Goal: Navigation & Orientation: Find specific page/section

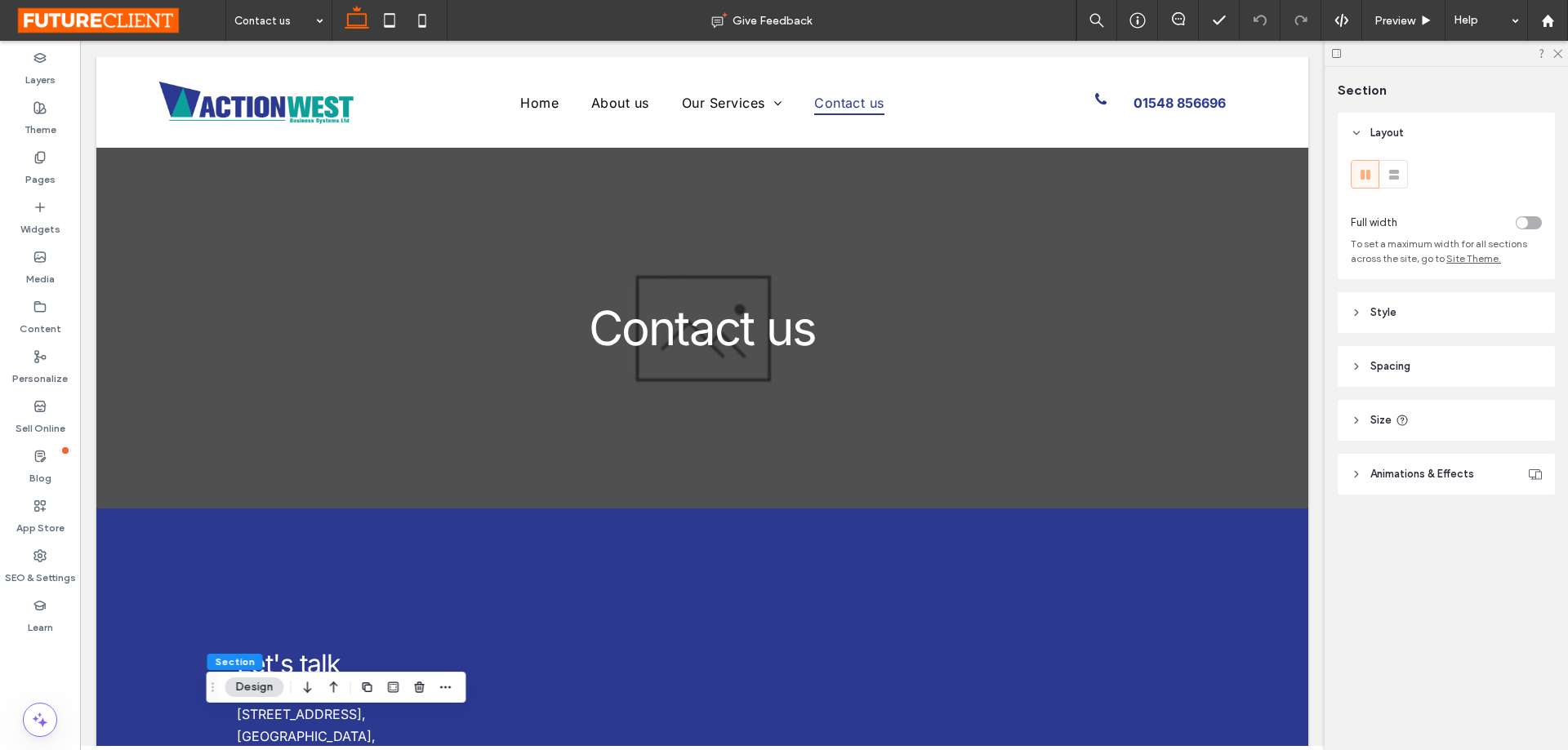
click at [1419, 586] on div "Section Layout Full width To set a maximum width for all sections across the si…" at bounding box center [1446, 408] width 244 height 683
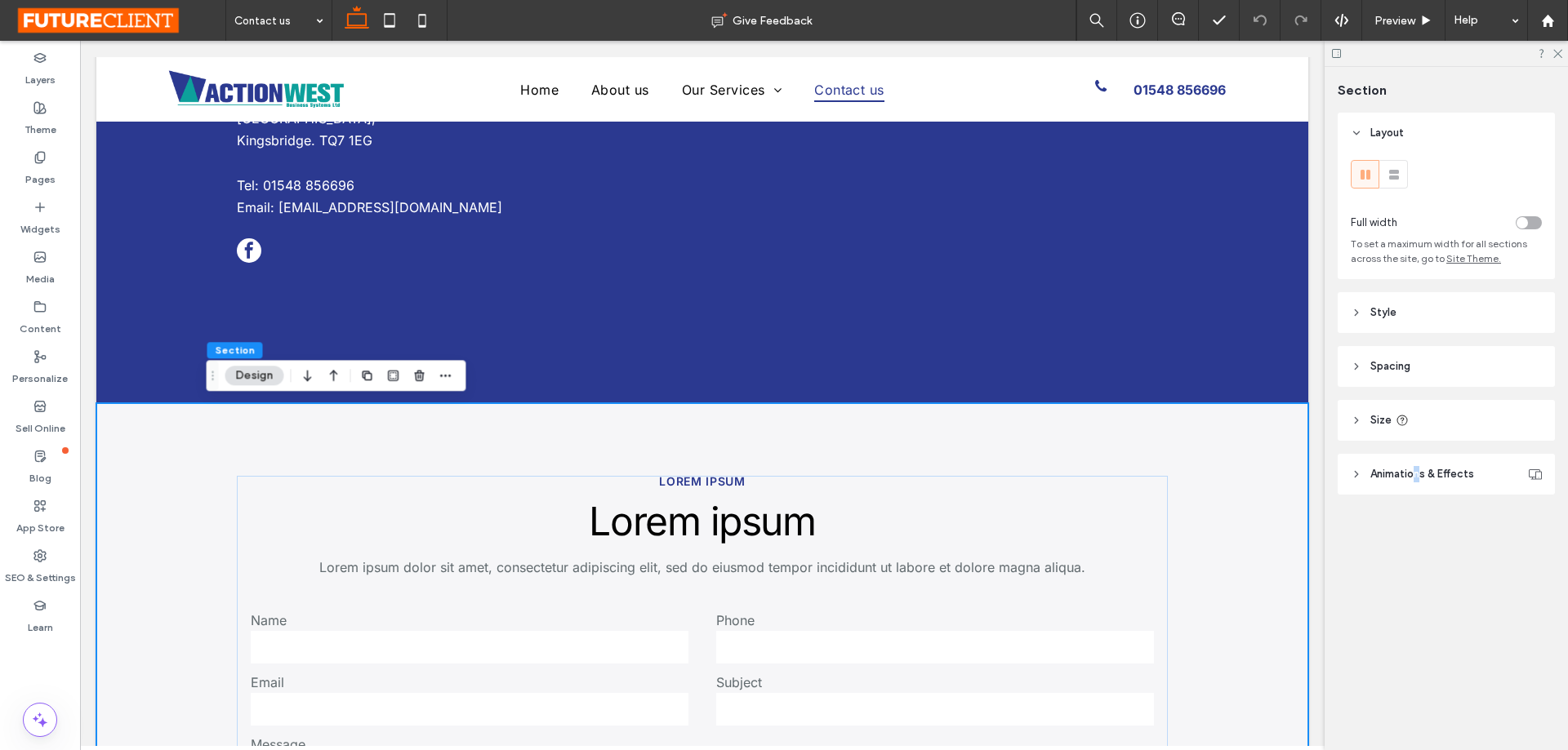
scroll to position [591, 0]
click at [1413, 585] on div "Section Layout Full width To set a maximum width for all sections across the si…" at bounding box center [1446, 408] width 244 height 683
click at [1408, 605] on div "Section Layout Full width To set a maximum width for all sections across the si…" at bounding box center [1446, 408] width 244 height 683
click at [1394, 553] on div "Layout Full width To set a maximum width for all sections across the site, go t…" at bounding box center [1451, 336] width 228 height 447
click at [1379, 571] on div "Section Layout Full width To set a maximum width for all sections across the si…" at bounding box center [1446, 408] width 244 height 683
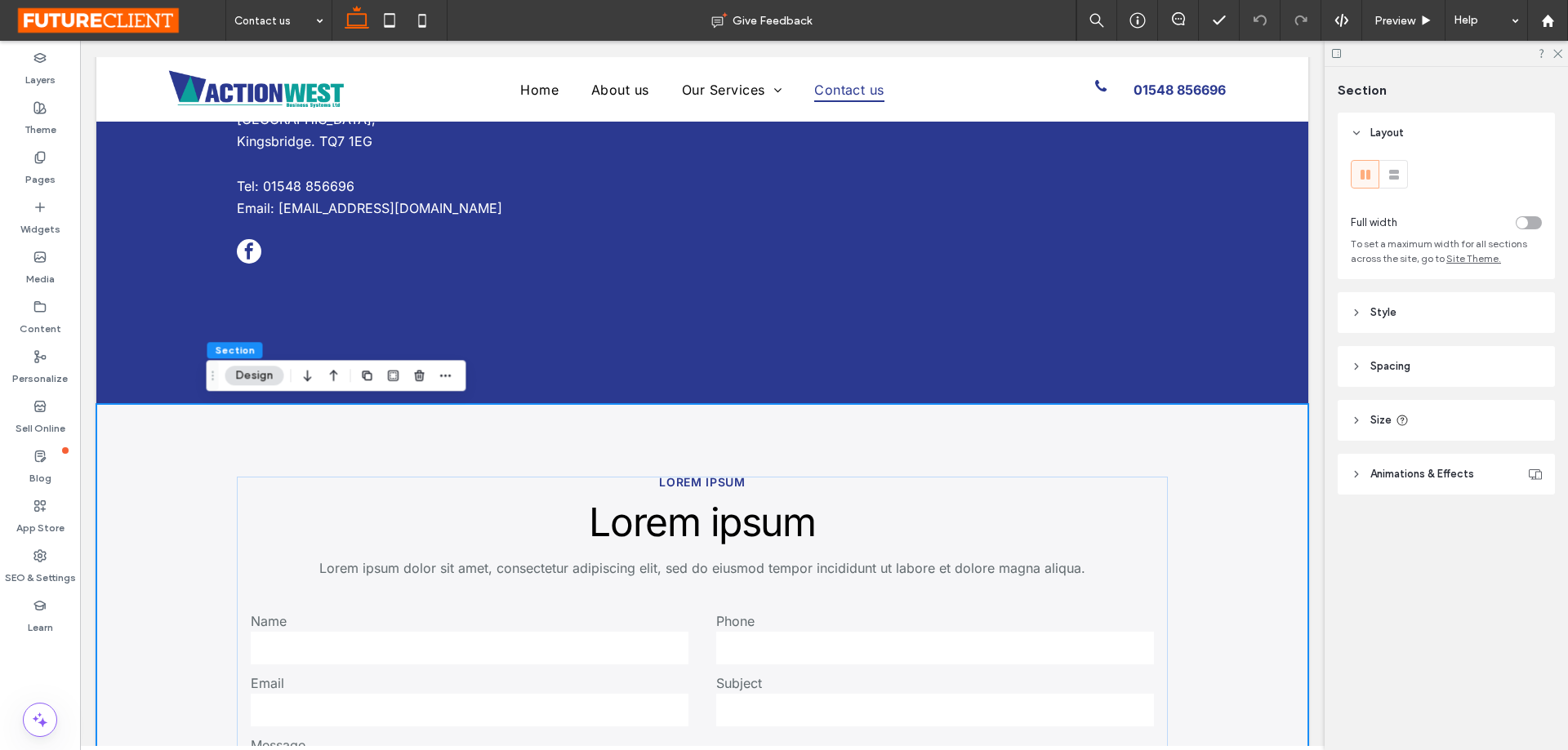
click at [1379, 571] on div "Section Layout Full width To set a maximum width for all sections across the si…" at bounding box center [1446, 408] width 244 height 683
click at [1379, 568] on div "Section Layout Full width To set a maximum width for all sections across the si…" at bounding box center [1446, 408] width 244 height 683
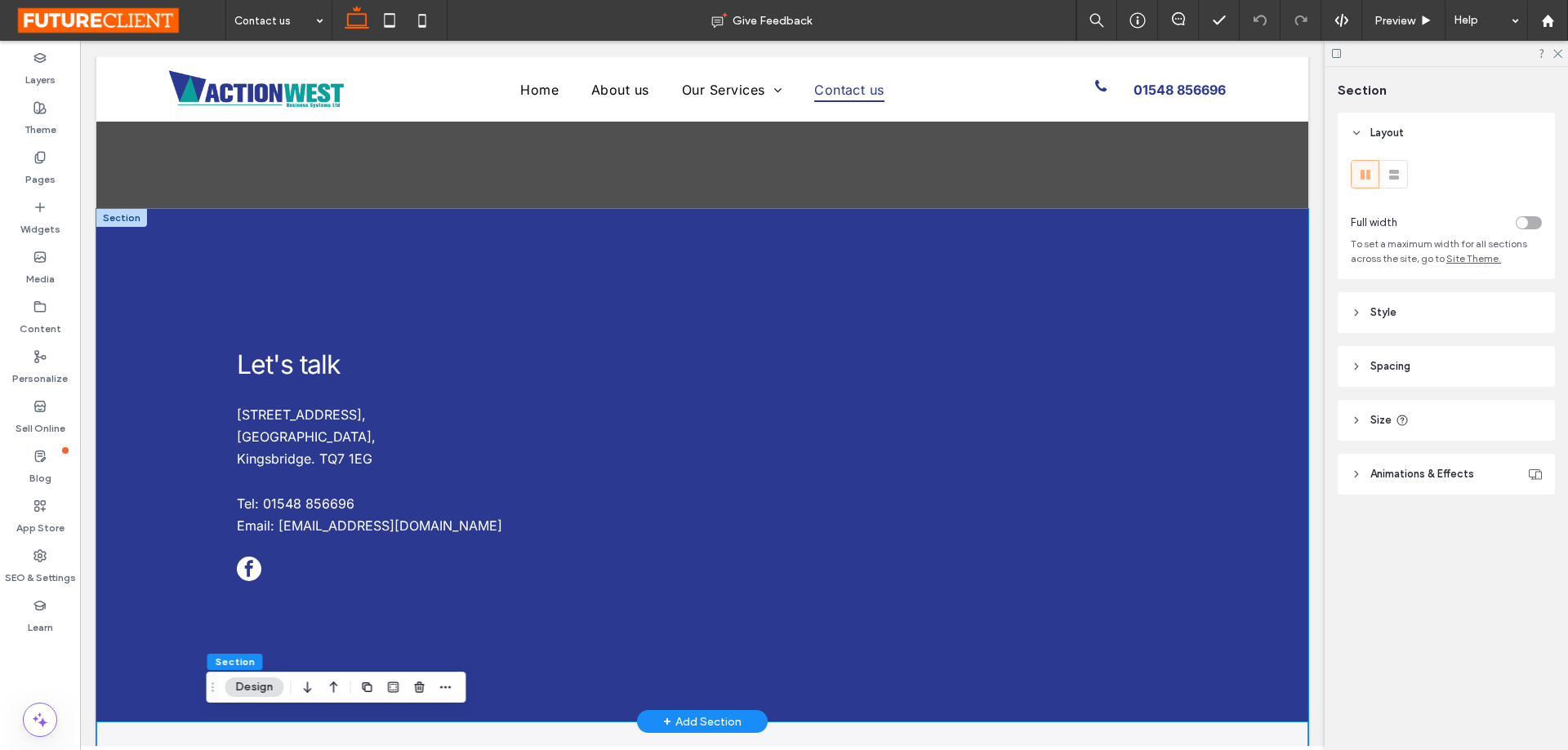
scroll to position [265, 0]
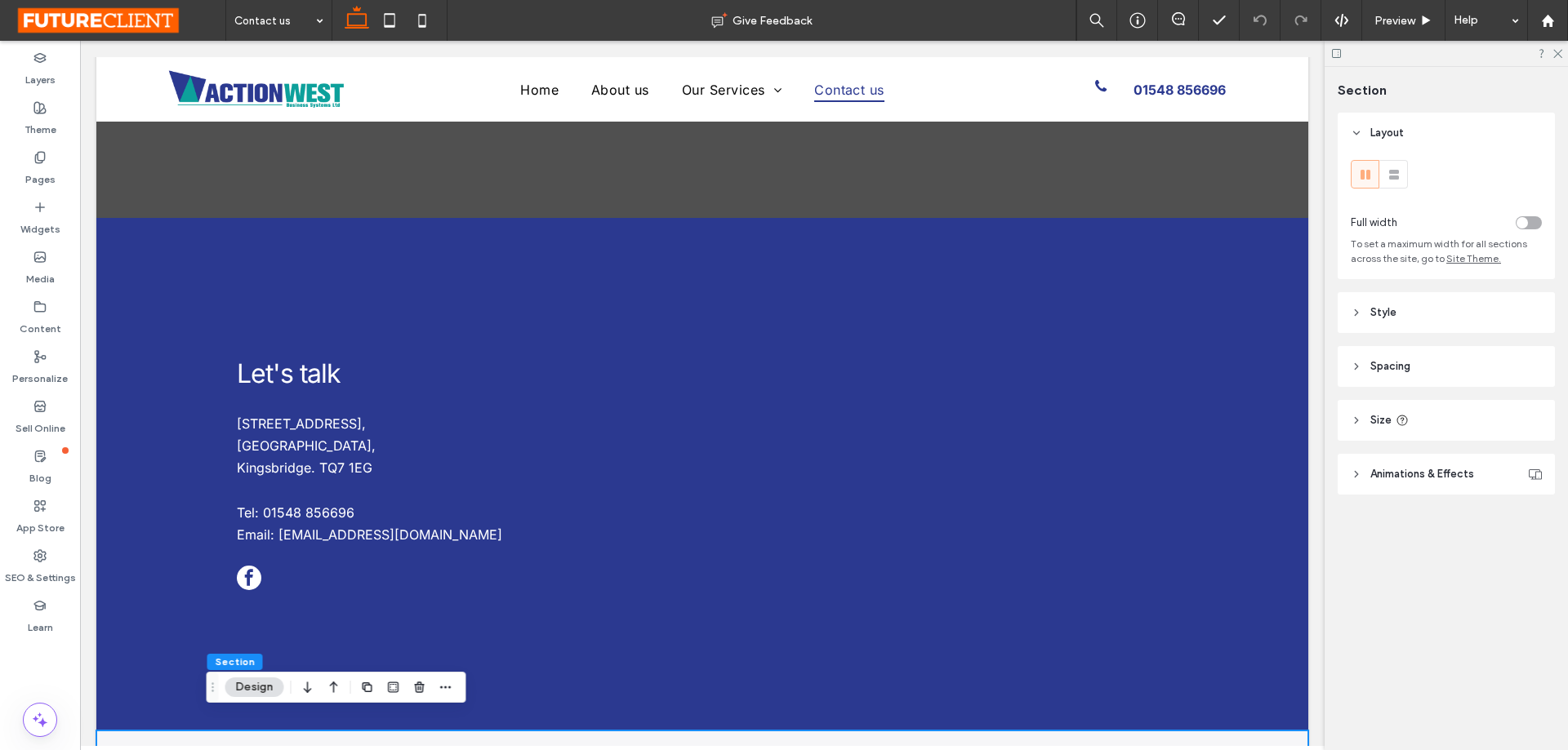
click at [1421, 573] on div "Section Layout Full width To set a maximum width for all sections across the si…" at bounding box center [1446, 408] width 244 height 683
click at [1486, 568] on div "Section Layout Full width To set a maximum width for all sections across the si…" at bounding box center [1446, 408] width 244 height 683
